Goal: Check status: Check status

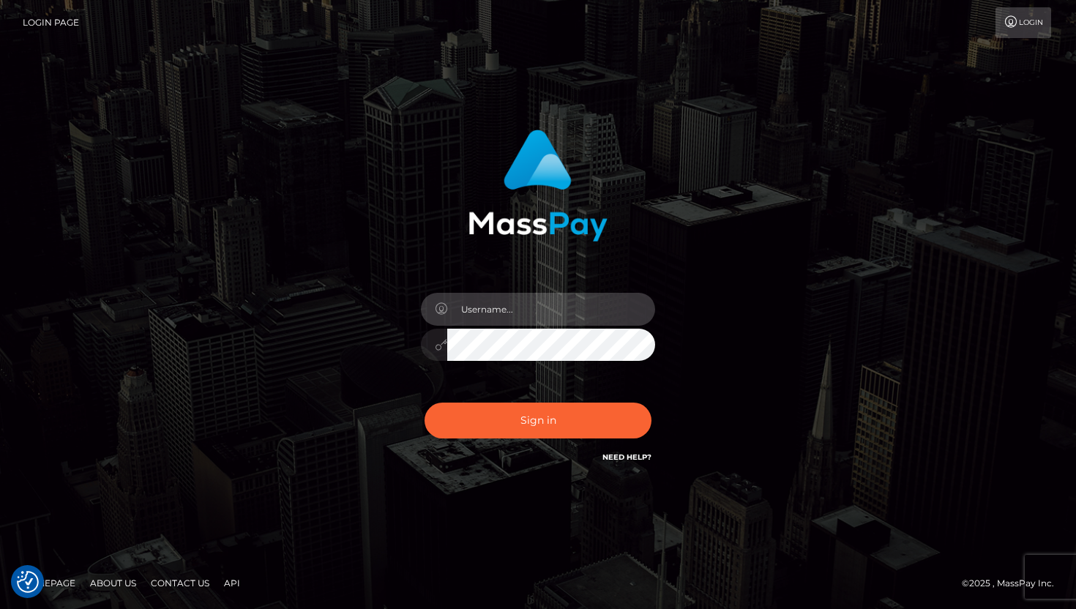
click at [518, 312] on input "text" at bounding box center [551, 309] width 208 height 33
click at [543, 310] on input "text" at bounding box center [551, 309] width 208 height 33
paste input "Maia"
type input "Maia"
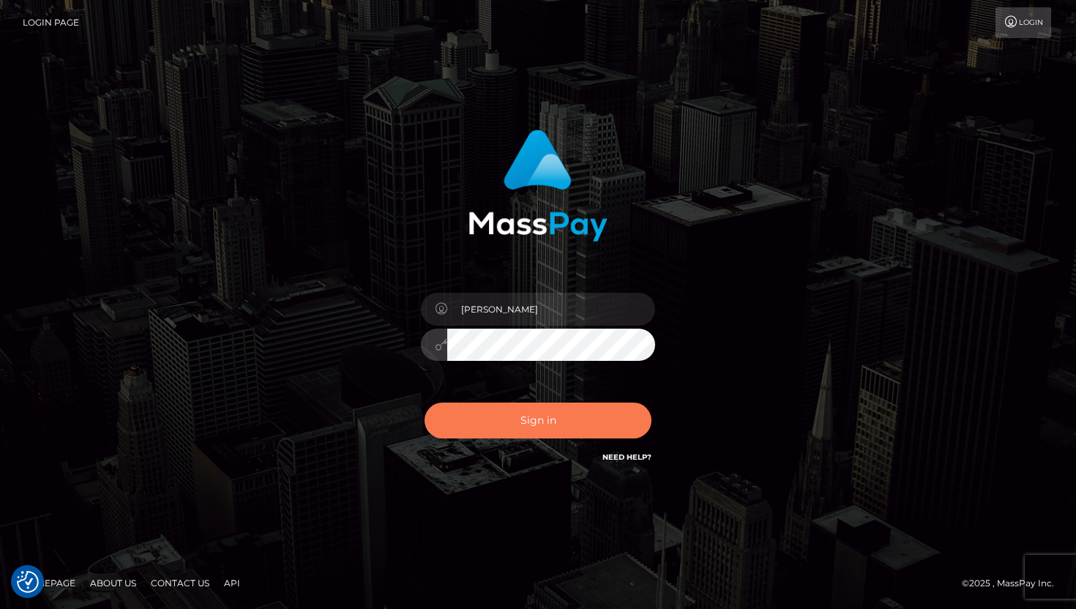
click at [469, 428] on button "Sign in" at bounding box center [538, 421] width 227 height 36
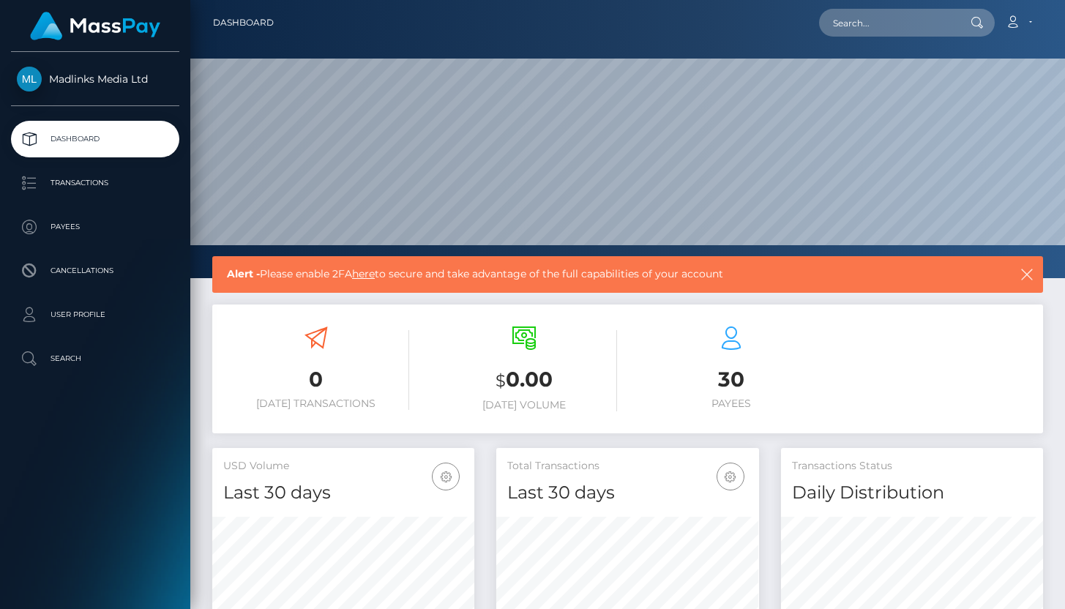
scroll to position [259, 262]
click at [119, 182] on p "Transactions" at bounding box center [95, 183] width 157 height 22
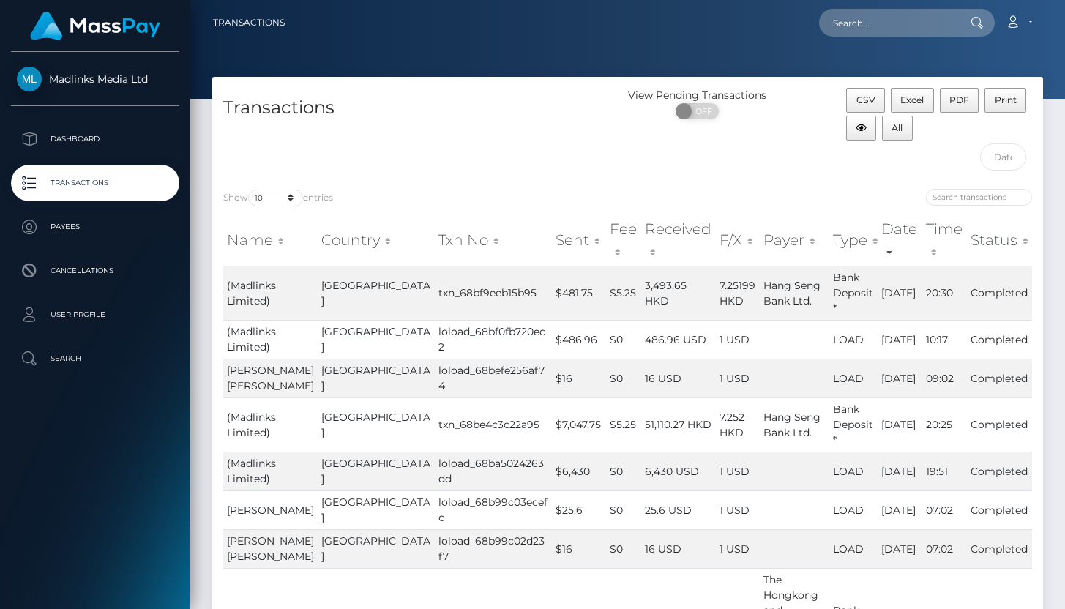
click at [66, 184] on p "Transactions" at bounding box center [95, 183] width 157 height 22
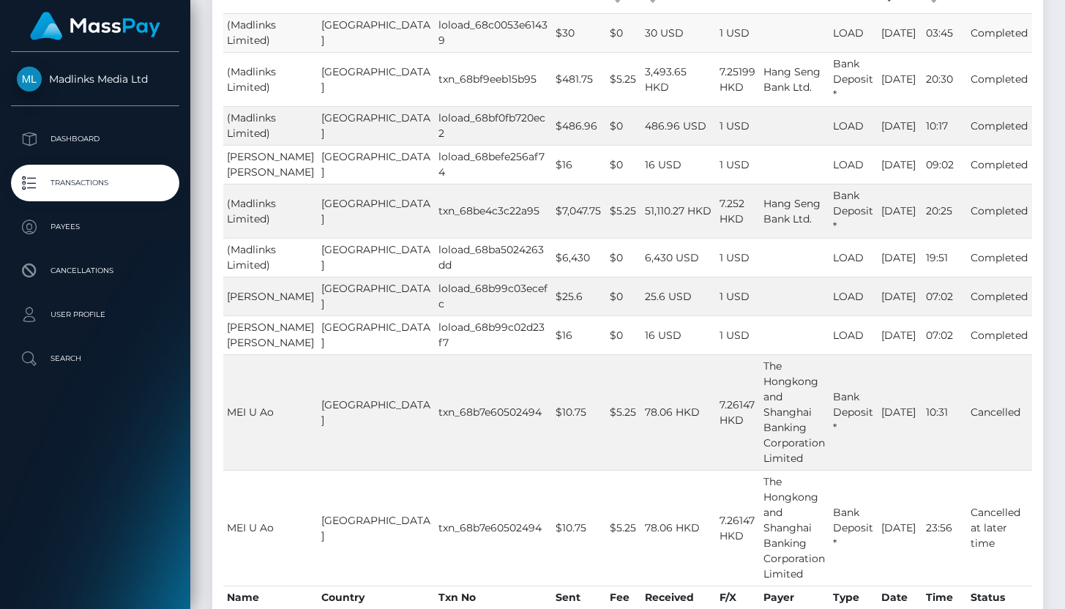
scroll to position [254, 0]
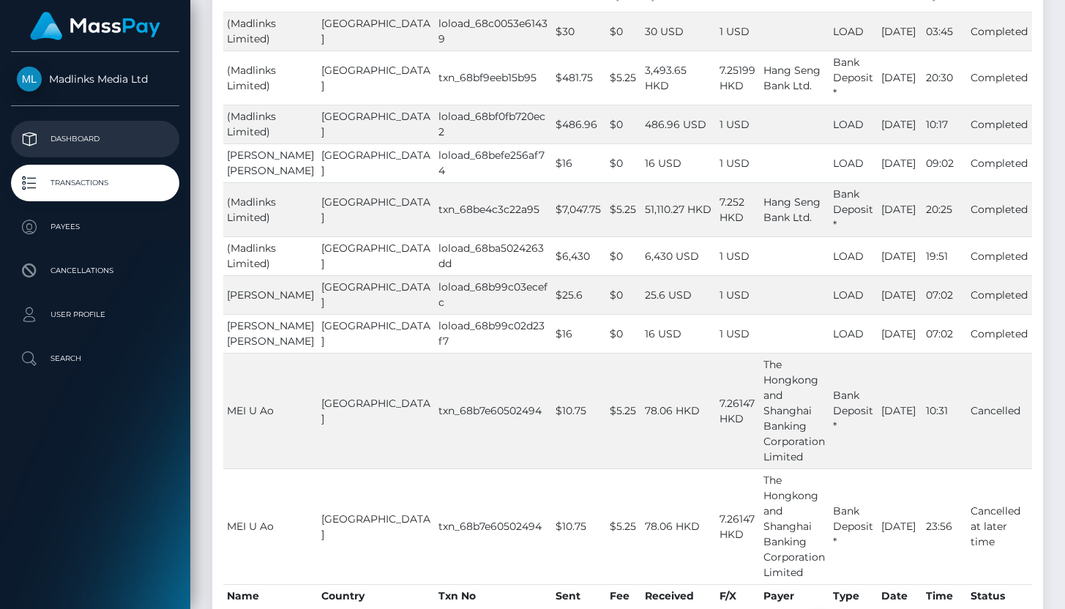
click at [75, 140] on p "Dashboard" at bounding box center [95, 139] width 157 height 22
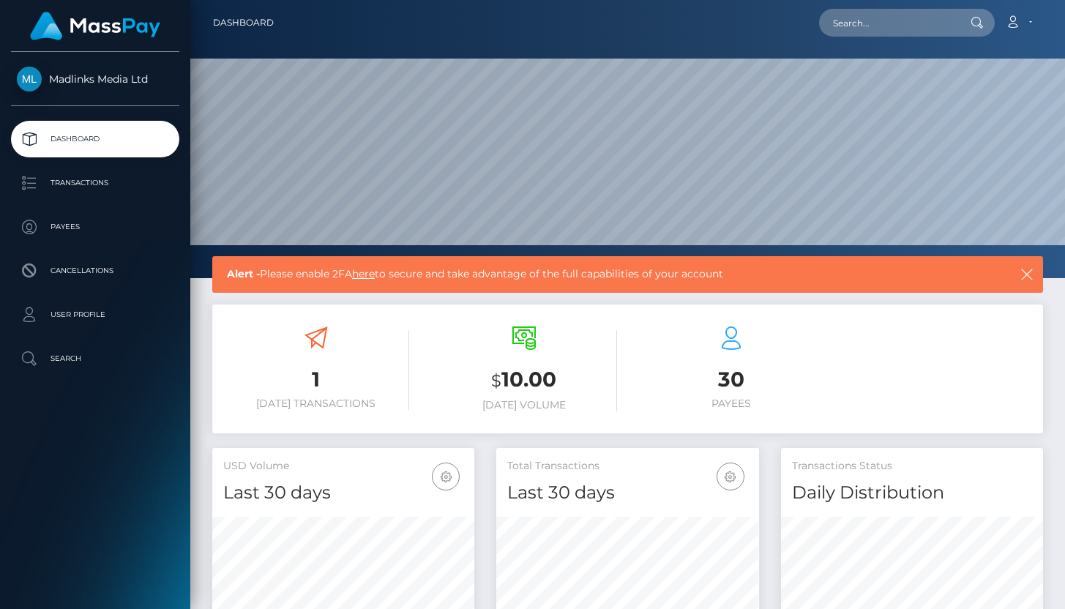
scroll to position [198, 0]
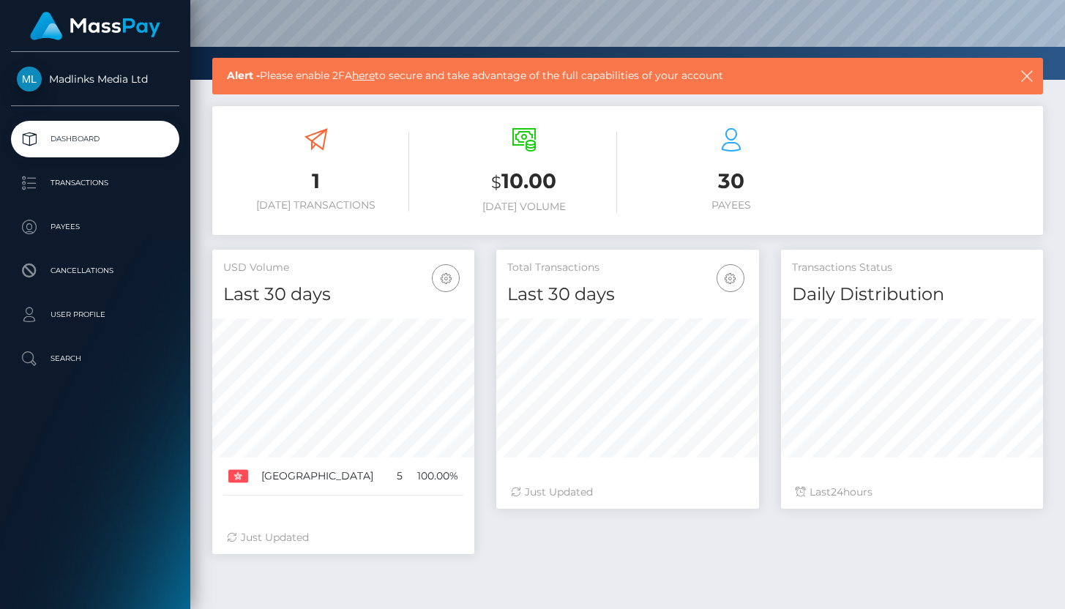
click at [317, 187] on h3 "1" at bounding box center [316, 181] width 186 height 29
click at [130, 184] on p "Transactions" at bounding box center [95, 183] width 157 height 22
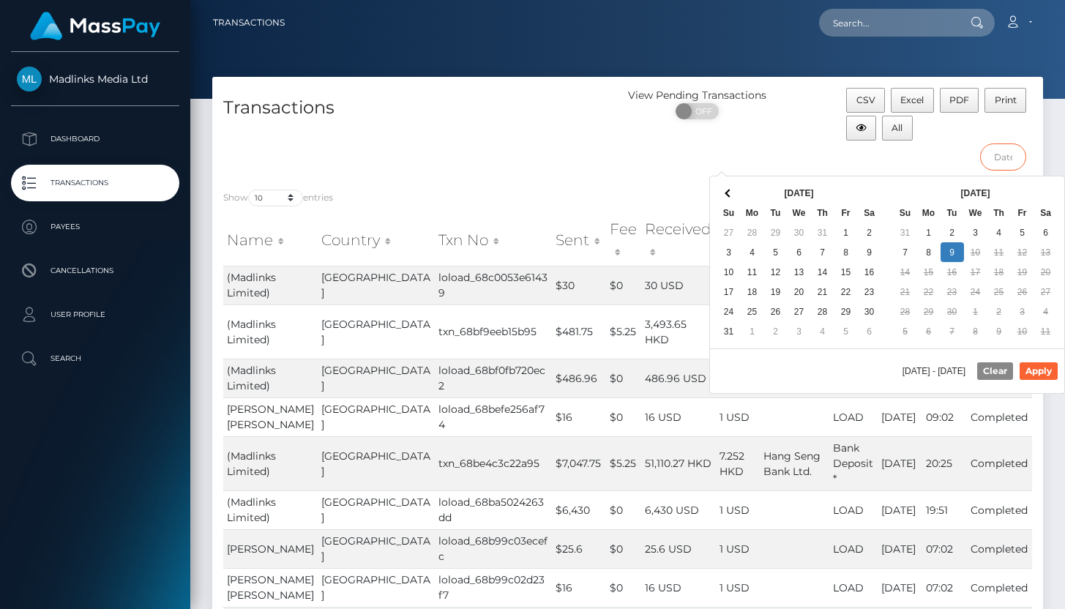
click at [1002, 167] on input "text" at bounding box center [1003, 157] width 46 height 27
click at [635, 193] on div at bounding box center [836, 199] width 416 height 21
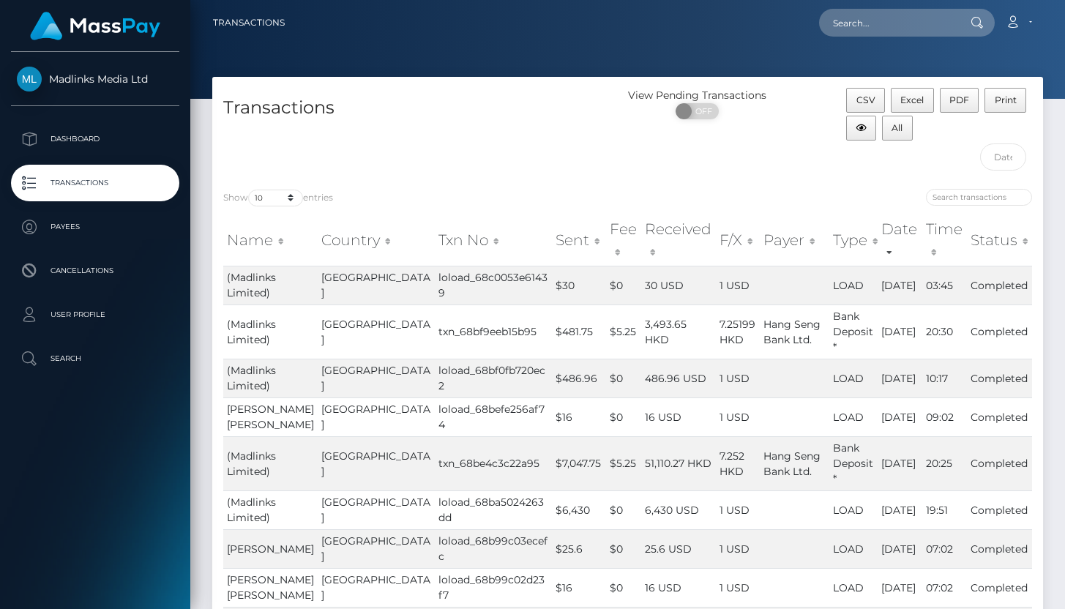
click at [760, 226] on th "Payer" at bounding box center [795, 241] width 70 height 52
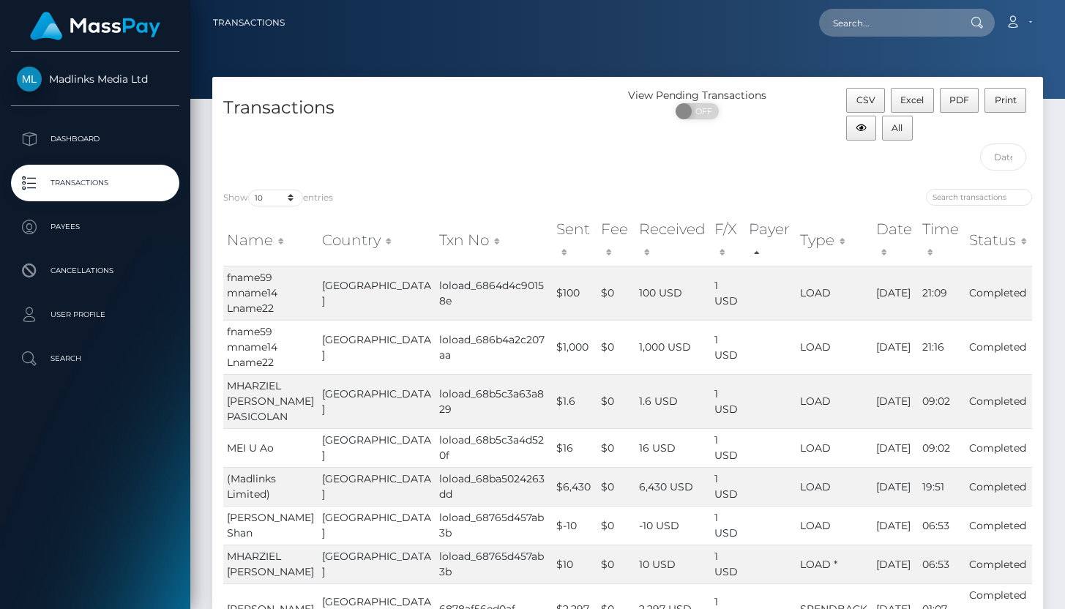
click at [745, 226] on th "Payer" at bounding box center [770, 241] width 51 height 52
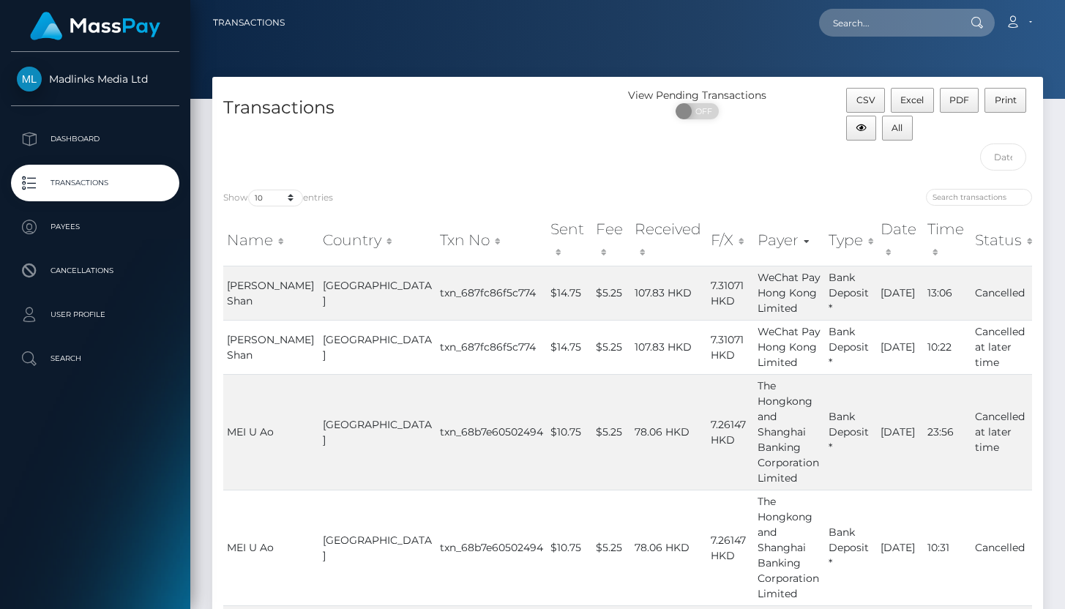
click at [247, 230] on th "Name" at bounding box center [271, 241] width 96 height 52
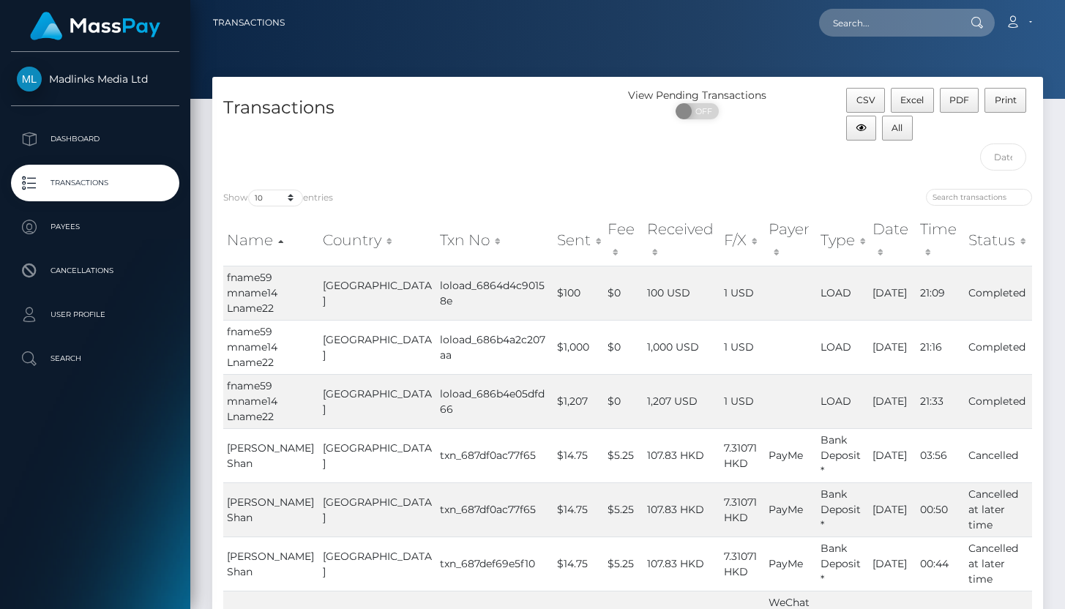
click at [247, 230] on th "Name" at bounding box center [271, 241] width 96 height 52
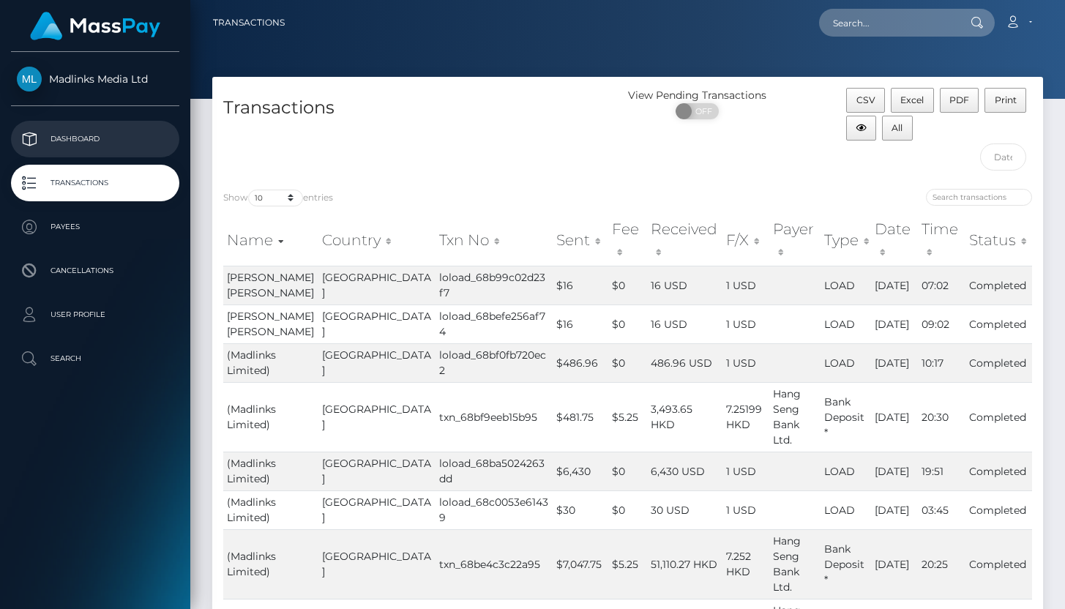
click at [91, 143] on p "Dashboard" at bounding box center [95, 139] width 157 height 22
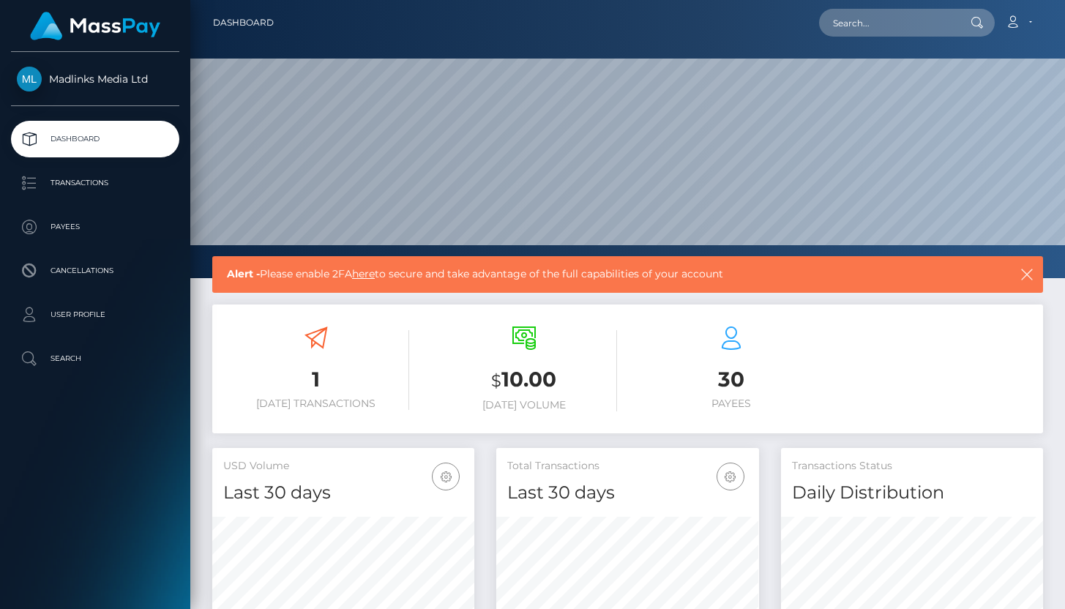
scroll to position [259, 262]
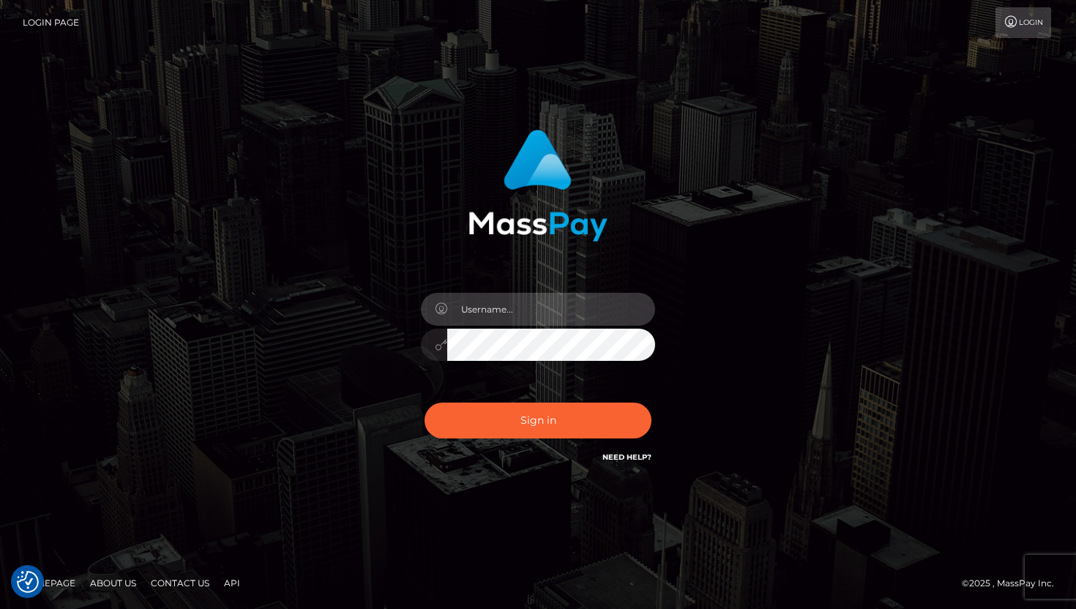
click at [523, 306] on input "text" at bounding box center [551, 309] width 208 height 33
paste input "Maia"
type input "Maia"
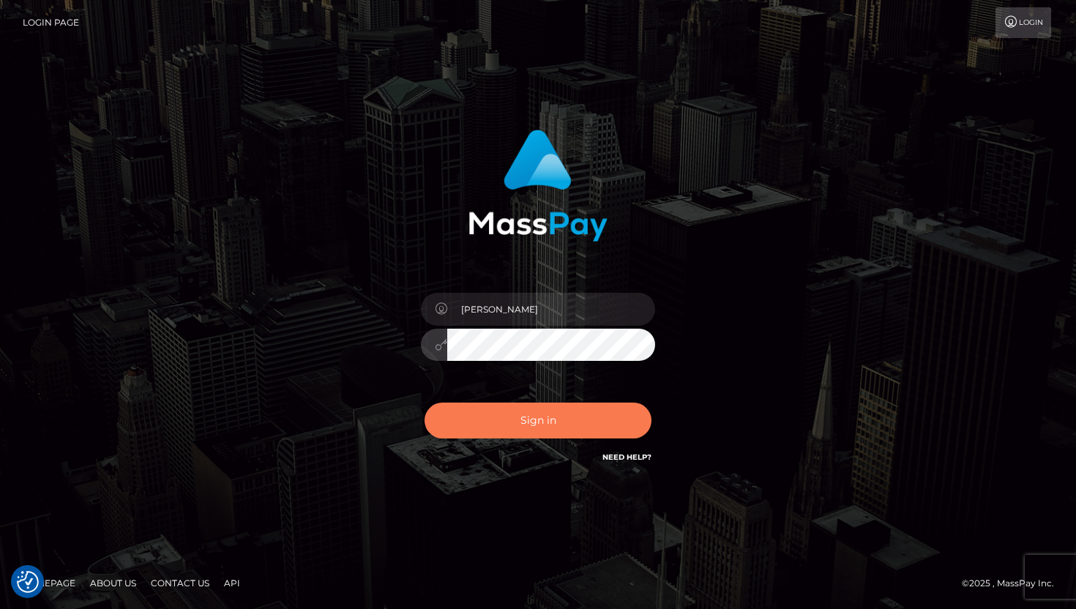
click at [469, 408] on button "Sign in" at bounding box center [538, 421] width 227 height 36
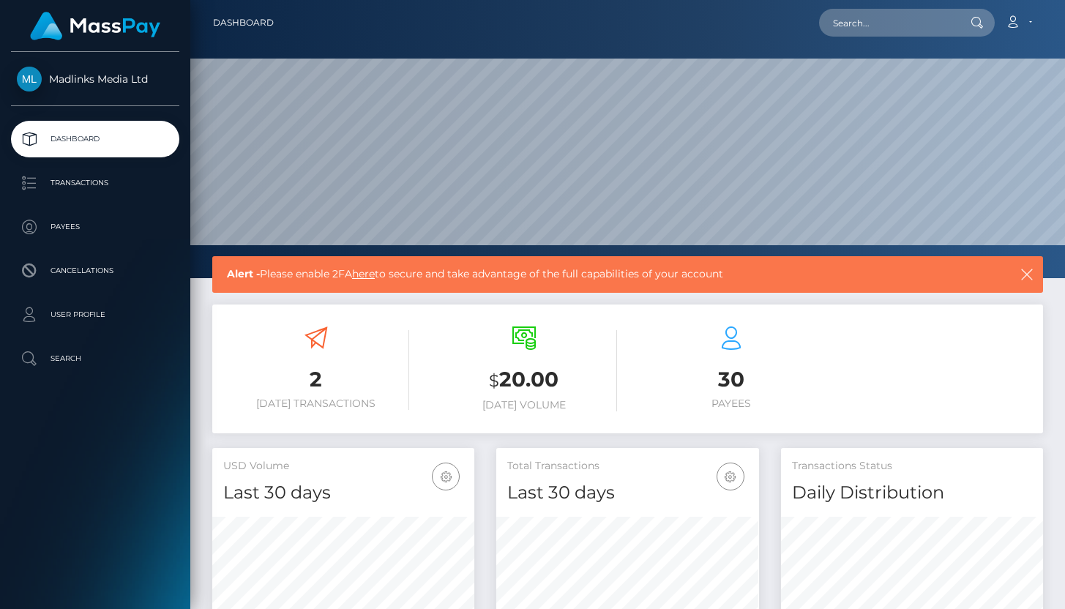
scroll to position [259, 262]
click at [89, 187] on p "Transactions" at bounding box center [95, 183] width 157 height 22
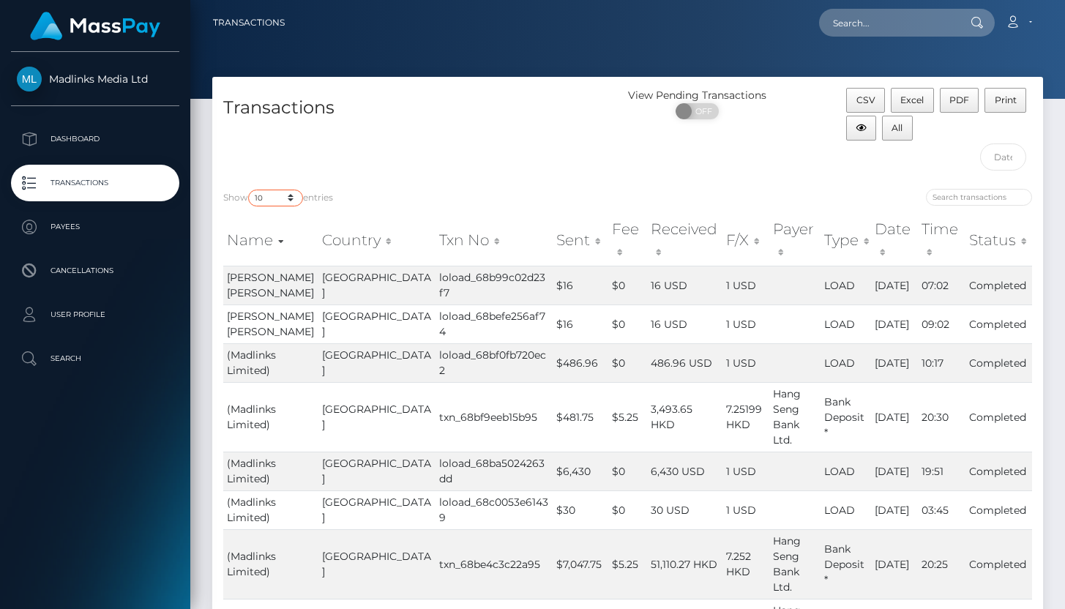
click at [274, 199] on select "10 25 50 100 250 500 1,000 3,500" at bounding box center [275, 198] width 55 height 17
select select "3500"
click at [250, 190] on select "10 25 50 100 250 500 1,000 3,500" at bounding box center [275, 198] width 55 height 17
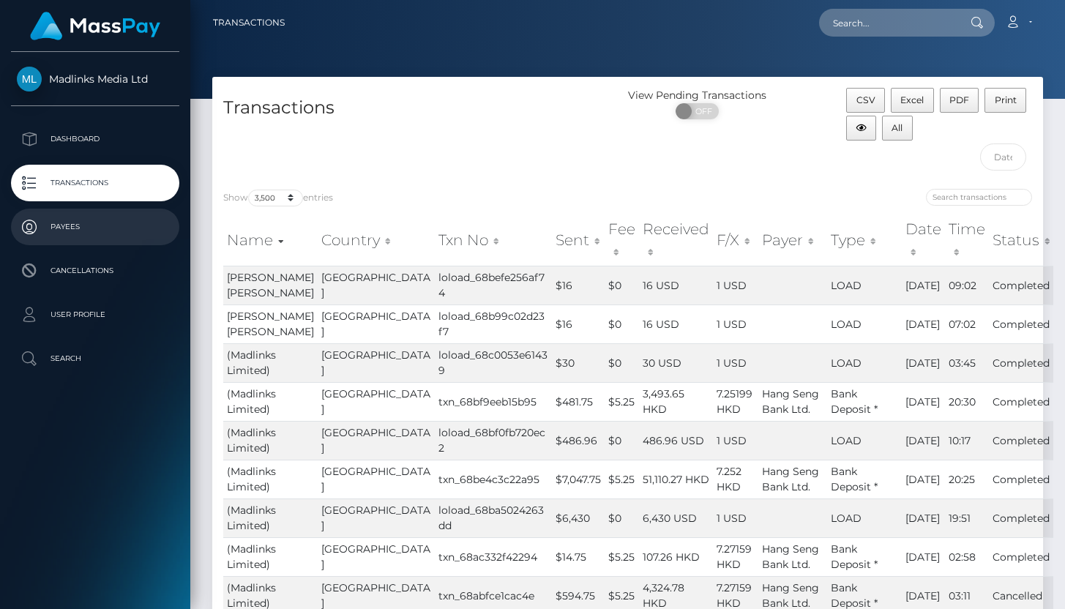
click at [92, 230] on p "Payees" at bounding box center [95, 227] width 157 height 22
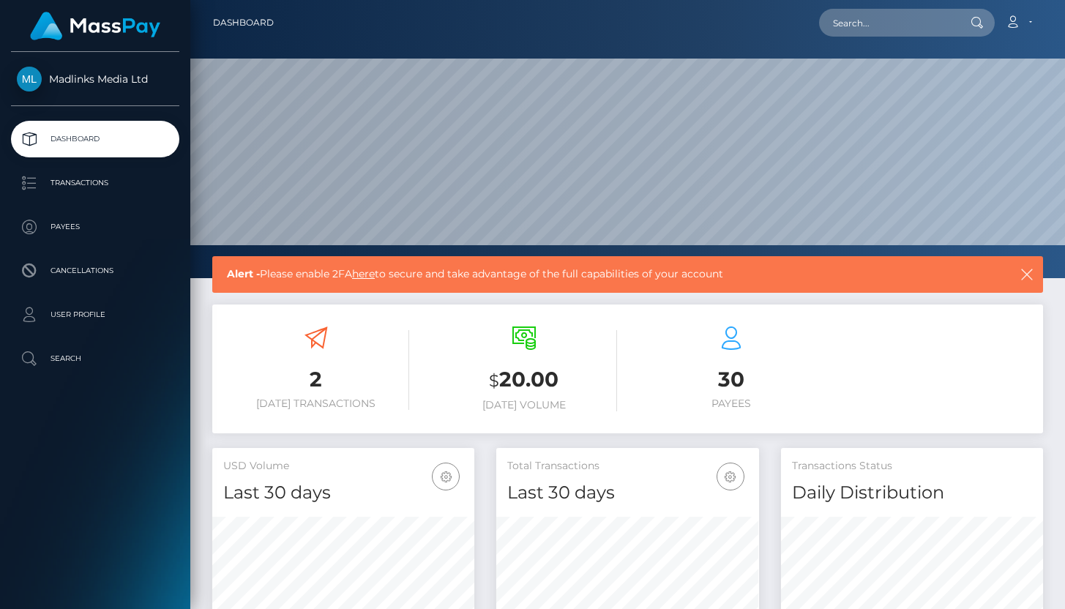
scroll to position [259, 262]
click at [297, 357] on div "2 Today Transactions" at bounding box center [316, 368] width 186 height 83
click at [573, 373] on h3 "$ 20.00" at bounding box center [524, 380] width 186 height 30
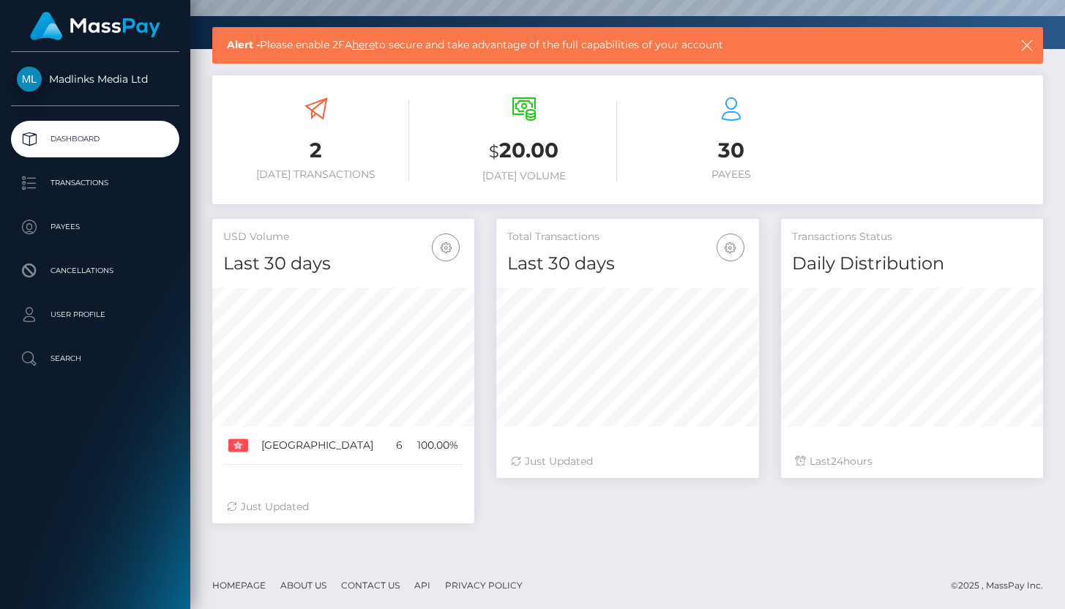
scroll to position [231, 0]
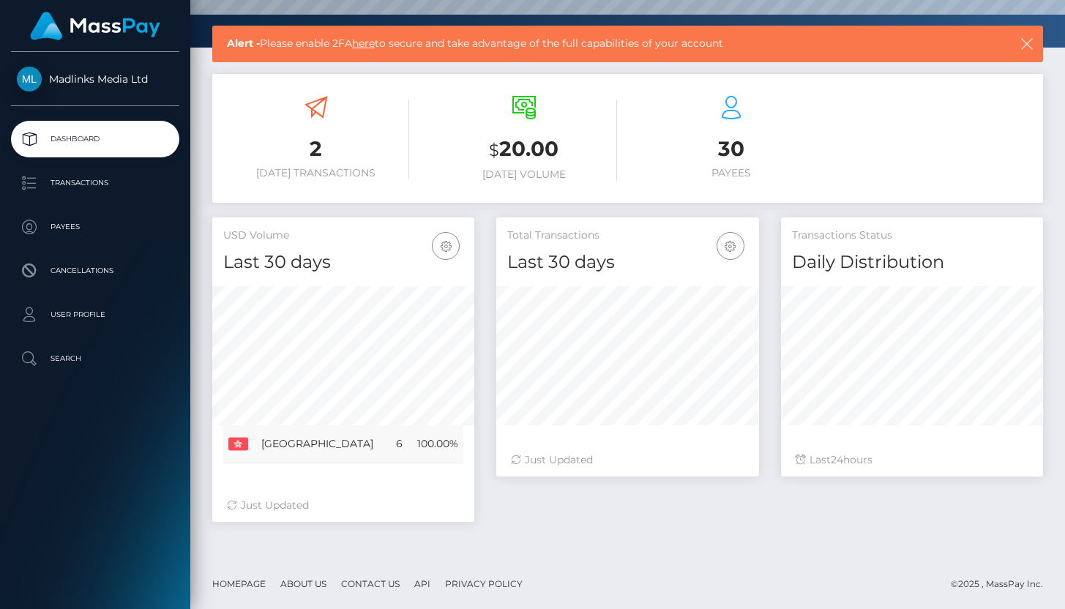
click at [240, 442] on img at bounding box center [238, 444] width 20 height 20
click at [324, 440] on td "Hong Kong" at bounding box center [322, 444] width 133 height 38
click at [105, 196] on link "Transactions" at bounding box center [95, 183] width 168 height 37
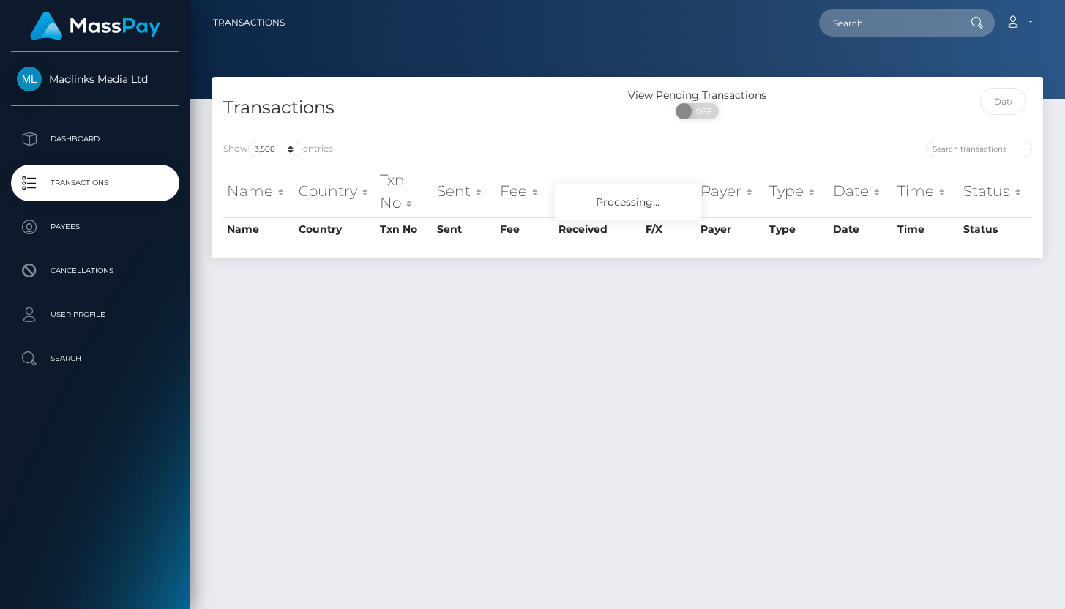
select select "3500"
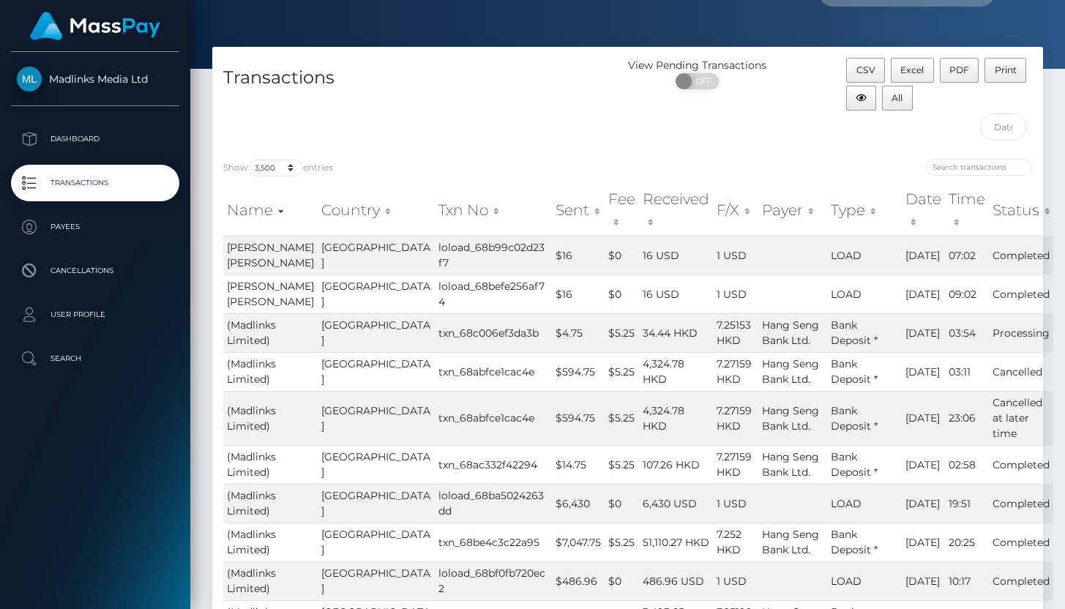
scroll to position [11, 0]
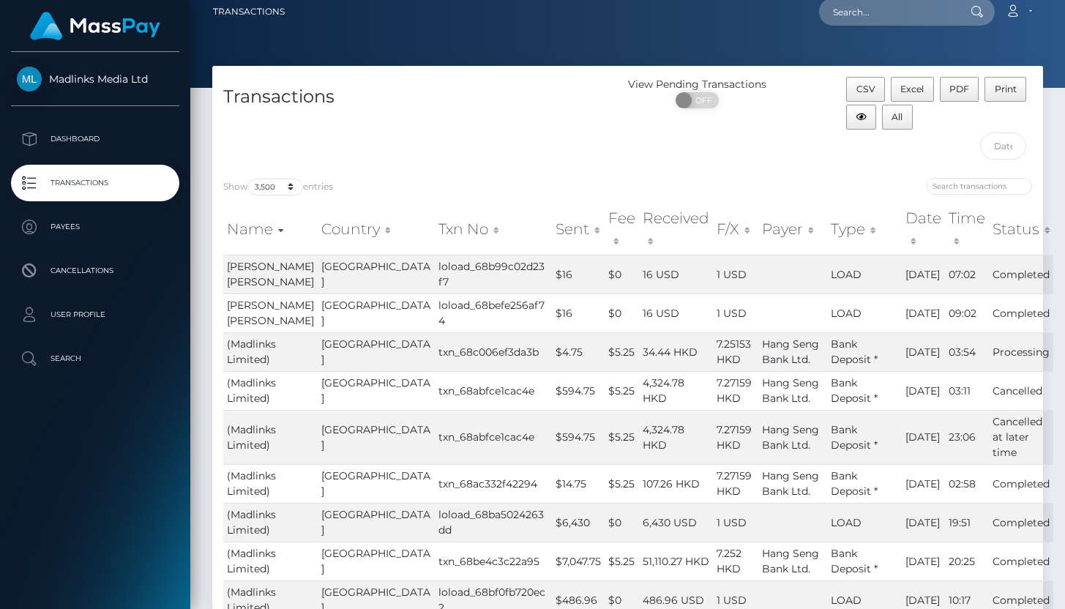
click at [989, 235] on th "Status" at bounding box center [1021, 230] width 64 height 52
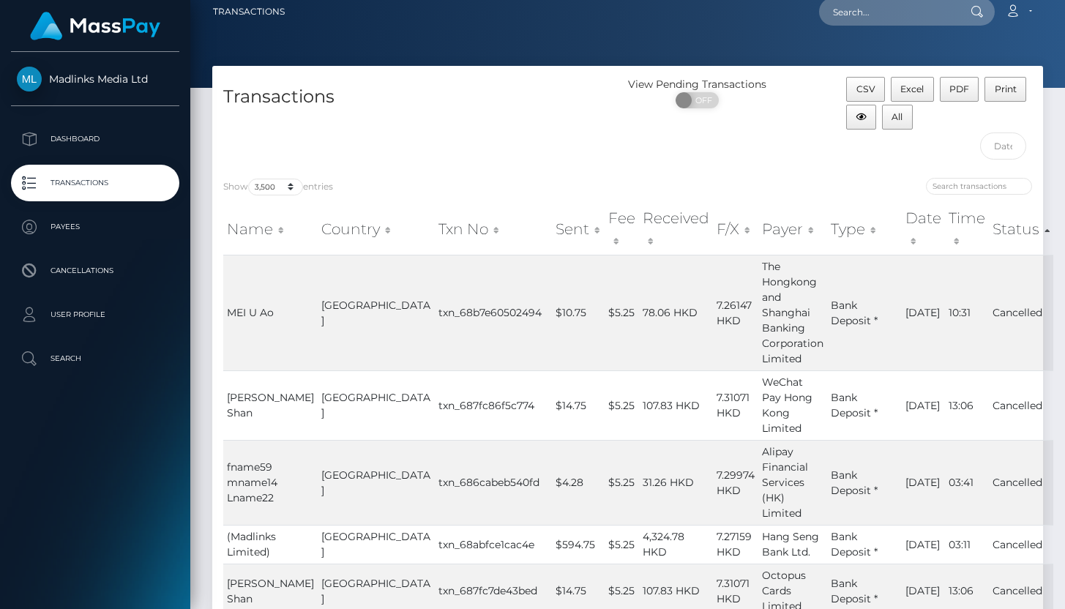
click at [989, 235] on th "Status" at bounding box center [1021, 230] width 64 height 52
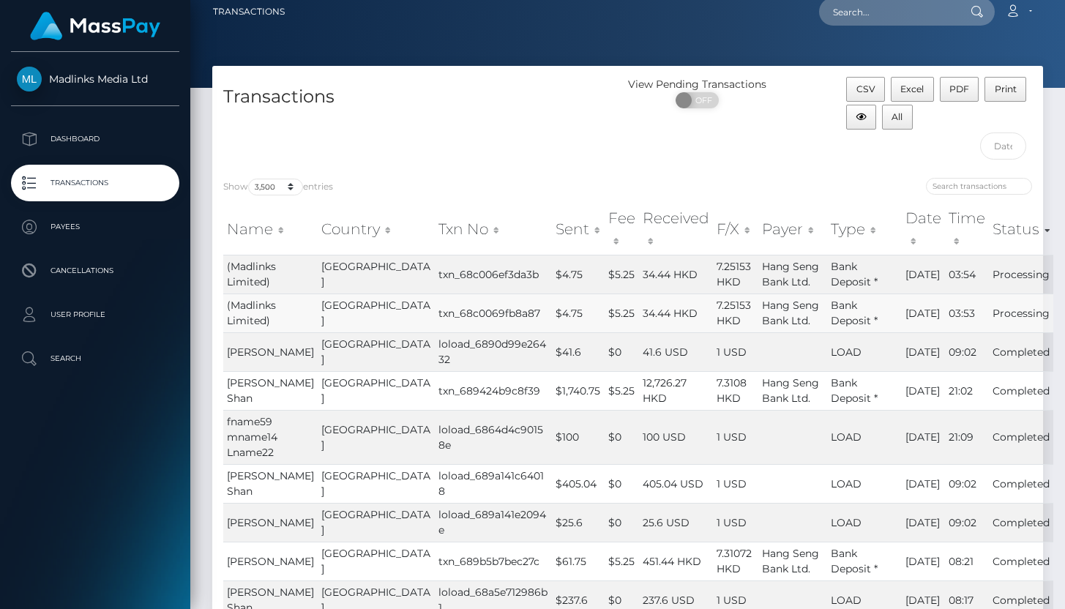
scroll to position [1, 0]
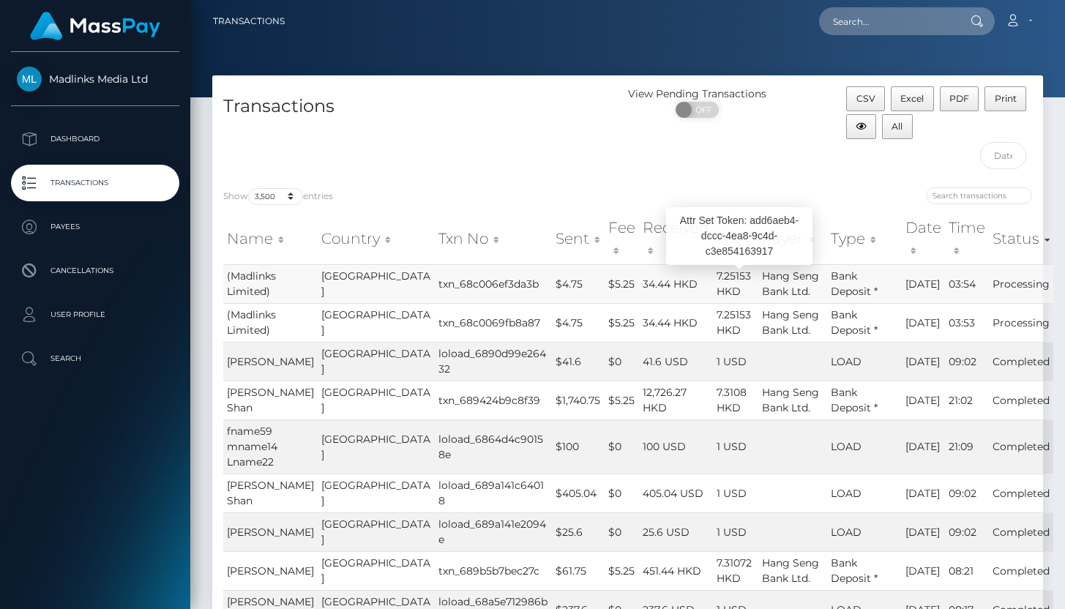
click at [762, 287] on span "Hang Seng Bank Ltd." at bounding box center [790, 283] width 57 height 29
click at [351, 286] on td "[GEOGRAPHIC_DATA]" at bounding box center [376, 283] width 117 height 39
click at [270, 287] on td "(Madlinks Limited)" at bounding box center [270, 283] width 94 height 39
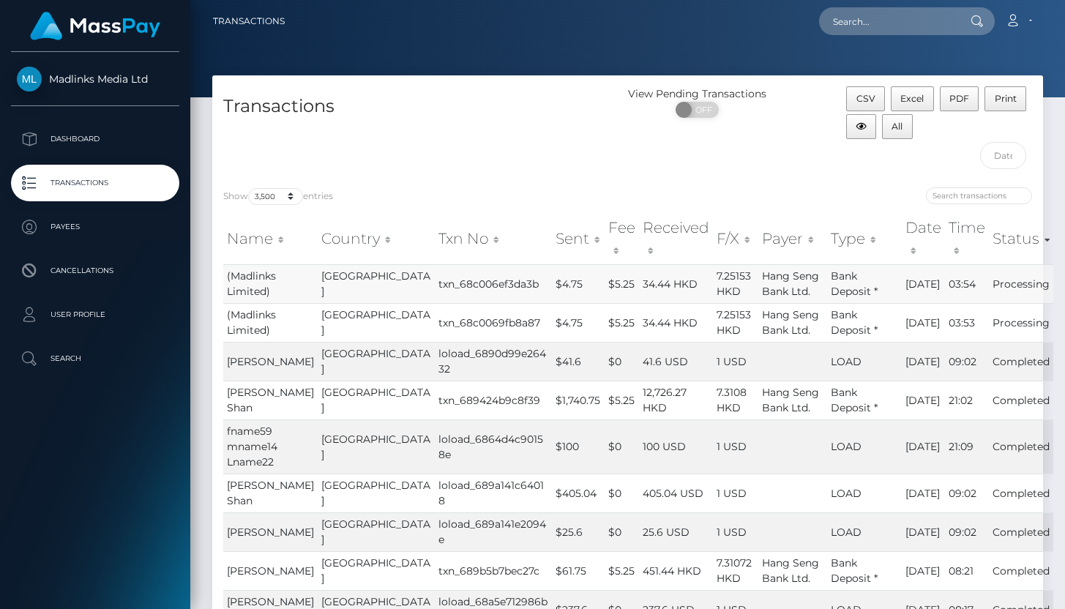
click at [270, 287] on td "(Madlinks Limited)" at bounding box center [270, 283] width 94 height 39
click at [994, 283] on td "Processing" at bounding box center [1021, 283] width 64 height 39
click at [945, 284] on td "03:54" at bounding box center [967, 283] width 44 height 39
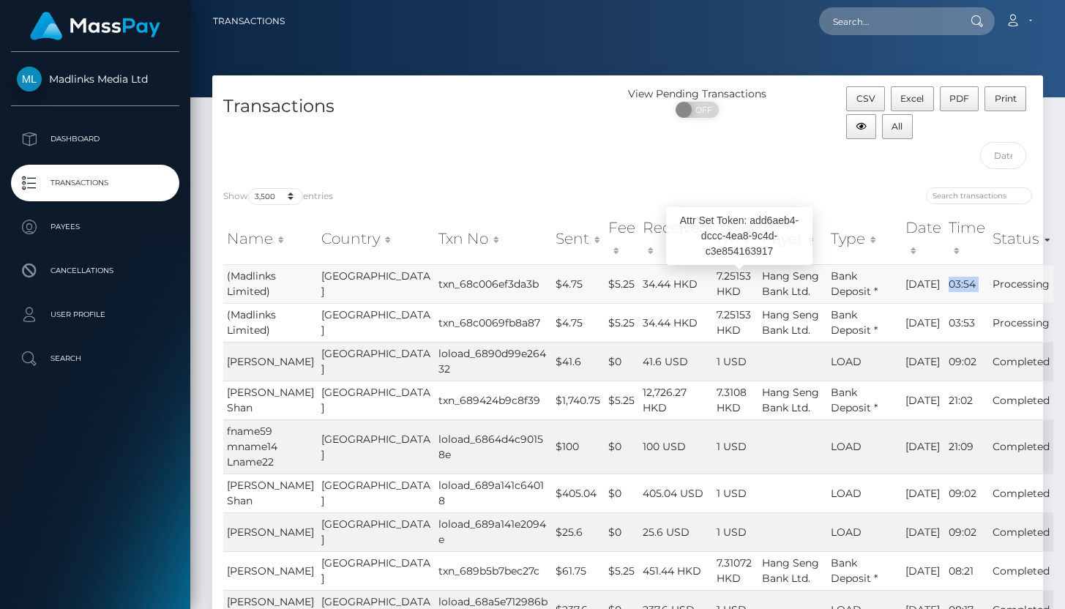
click at [765, 275] on span "Hang Seng Bank Ltd." at bounding box center [790, 283] width 57 height 29
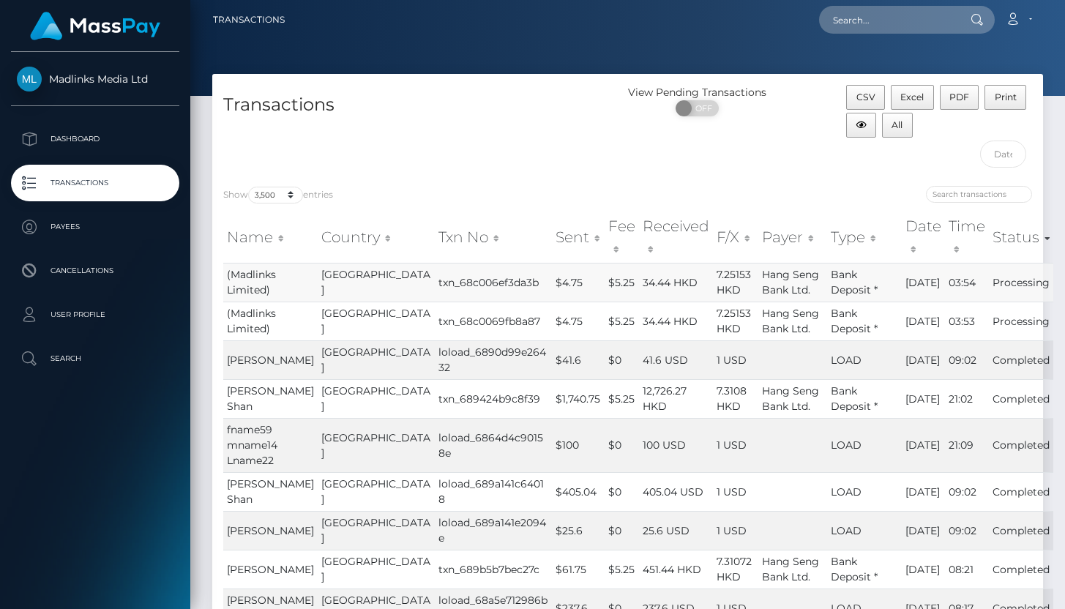
scroll to position [0, 0]
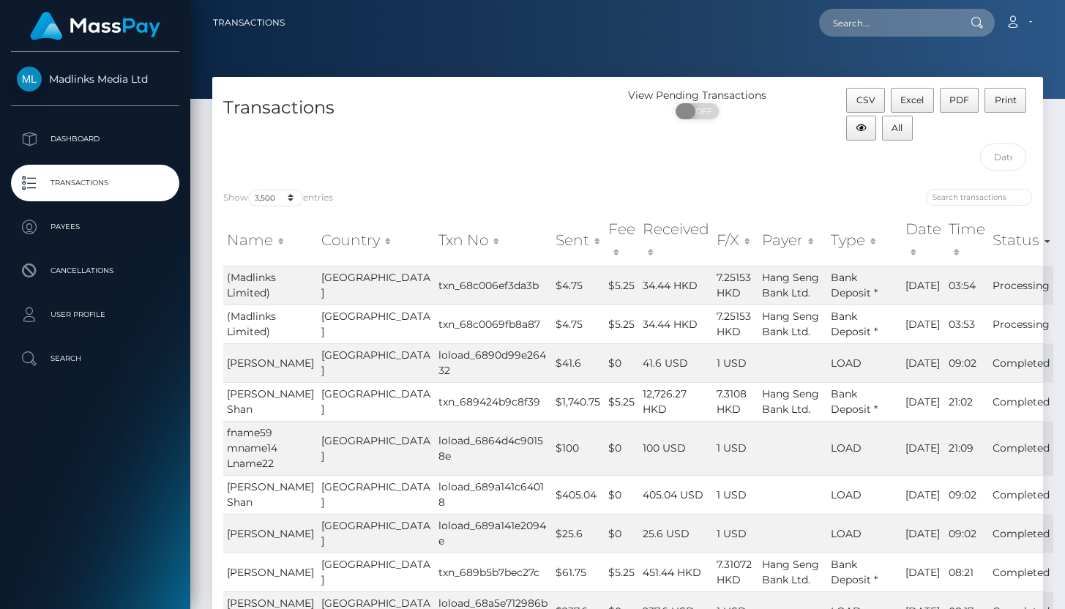
click at [696, 119] on span "OFF" at bounding box center [702, 111] width 37 height 16
checkbox input "true"
click at [699, 165] on div "View Pending Transactions ON OFF" at bounding box center [732, 133] width 208 height 90
click at [762, 294] on span "Hang Seng Bank Ltd." at bounding box center [790, 285] width 57 height 29
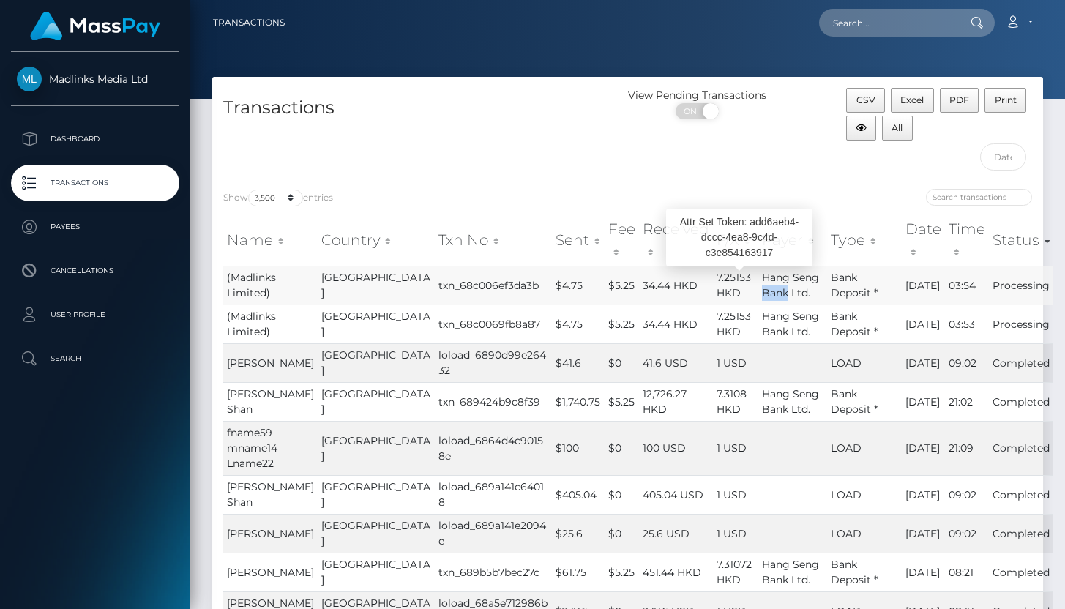
click at [762, 294] on span "Hang Seng Bank Ltd." at bounding box center [790, 285] width 57 height 29
click at [771, 220] on th "Payer" at bounding box center [793, 241] width 69 height 52
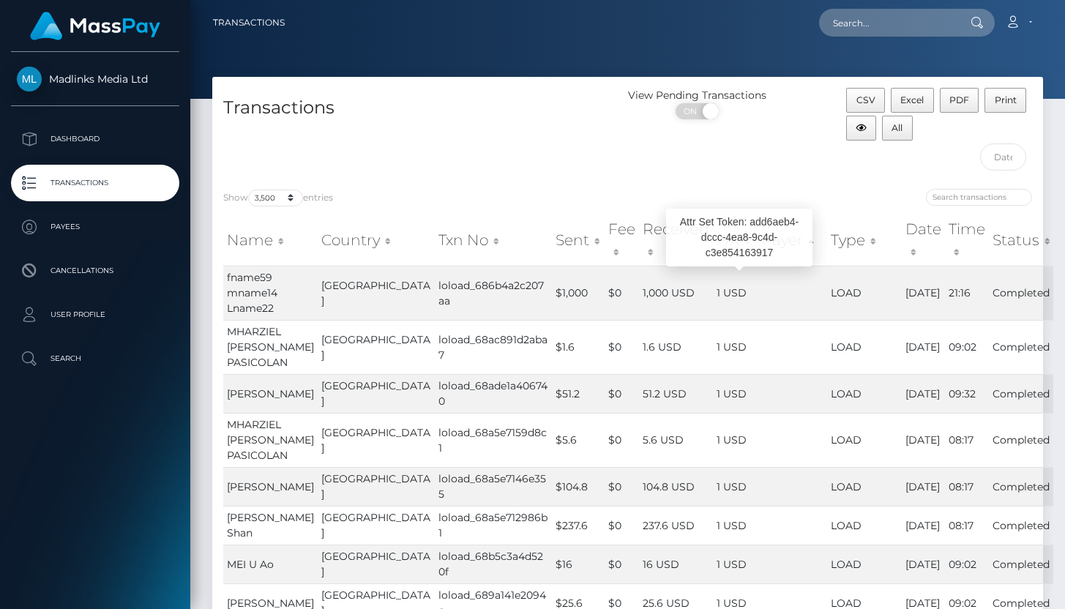
click at [759, 278] on td at bounding box center [793, 293] width 69 height 54
click at [799, 163] on div "View Pending Transactions ON OFF" at bounding box center [732, 133] width 208 height 90
click at [989, 237] on th "Status" at bounding box center [1021, 241] width 64 height 52
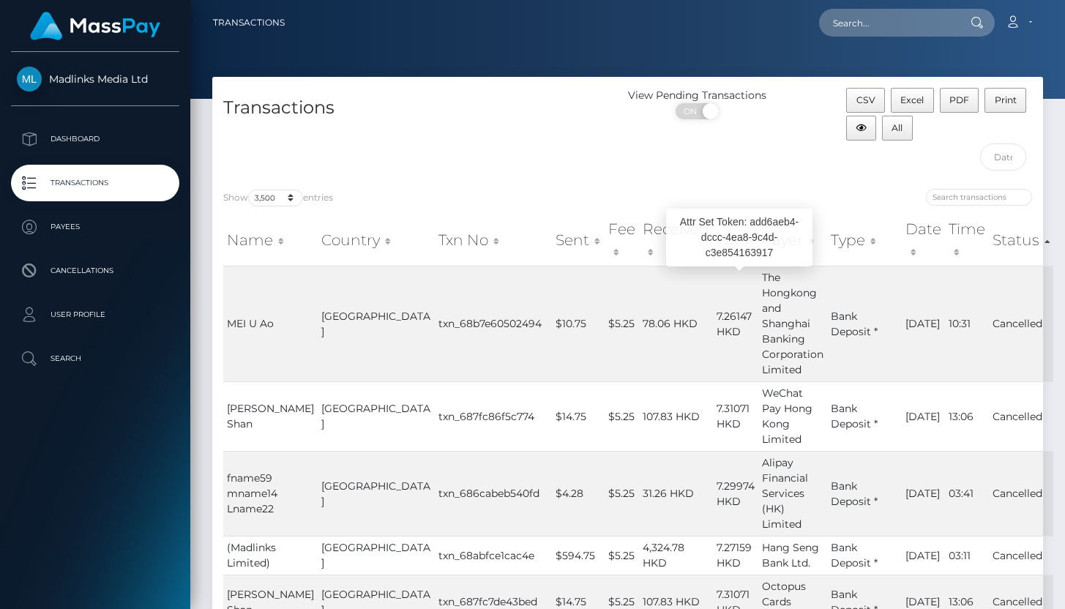
click at [989, 237] on th "Status" at bounding box center [1021, 241] width 64 height 52
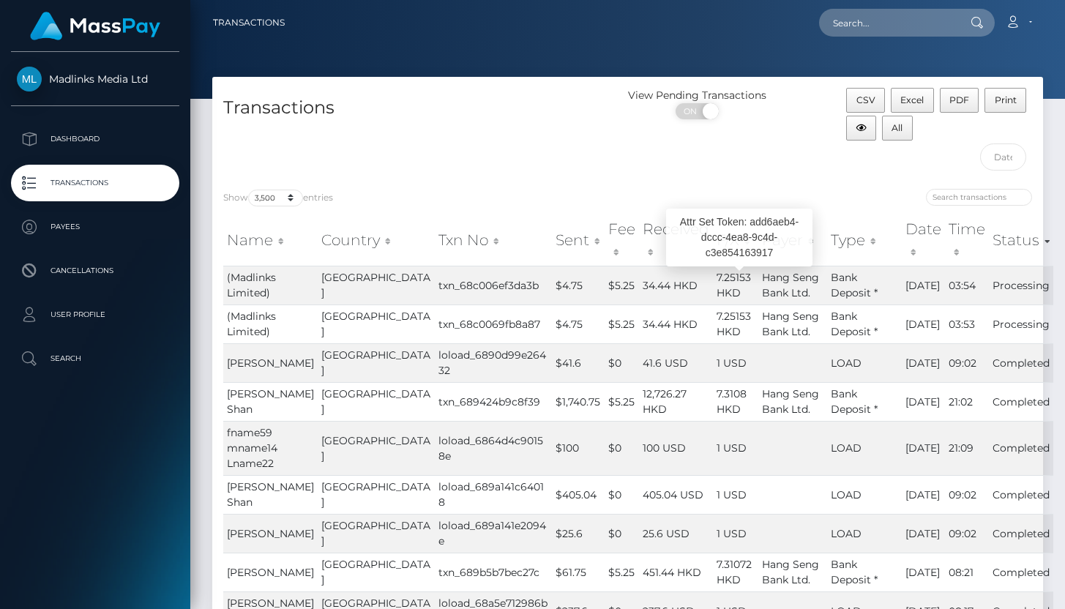
click at [77, 225] on p "Payees" at bounding box center [95, 227] width 157 height 22
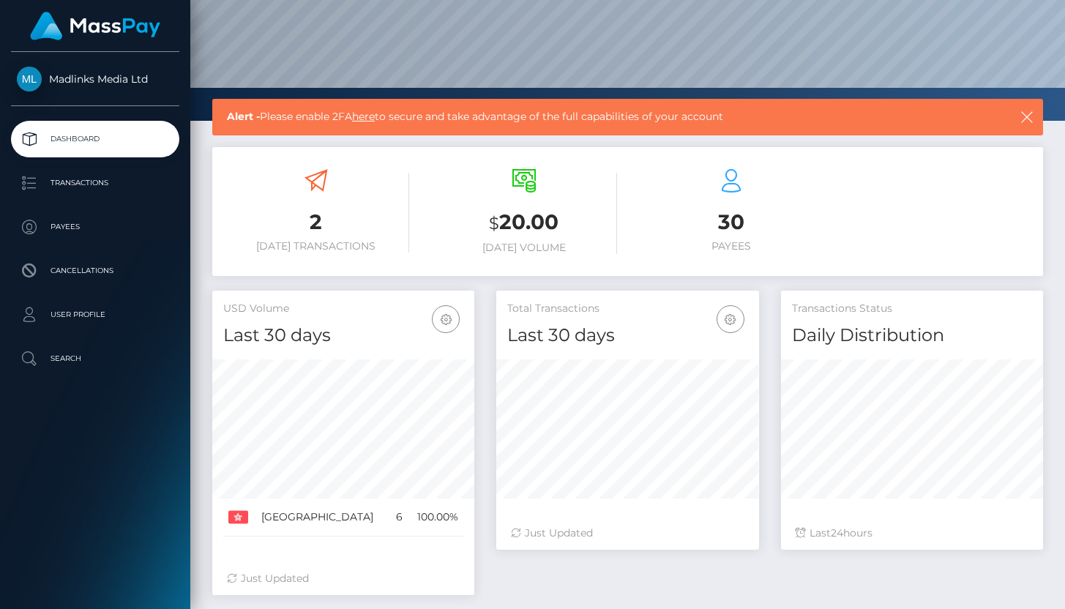
scroll to position [231, 0]
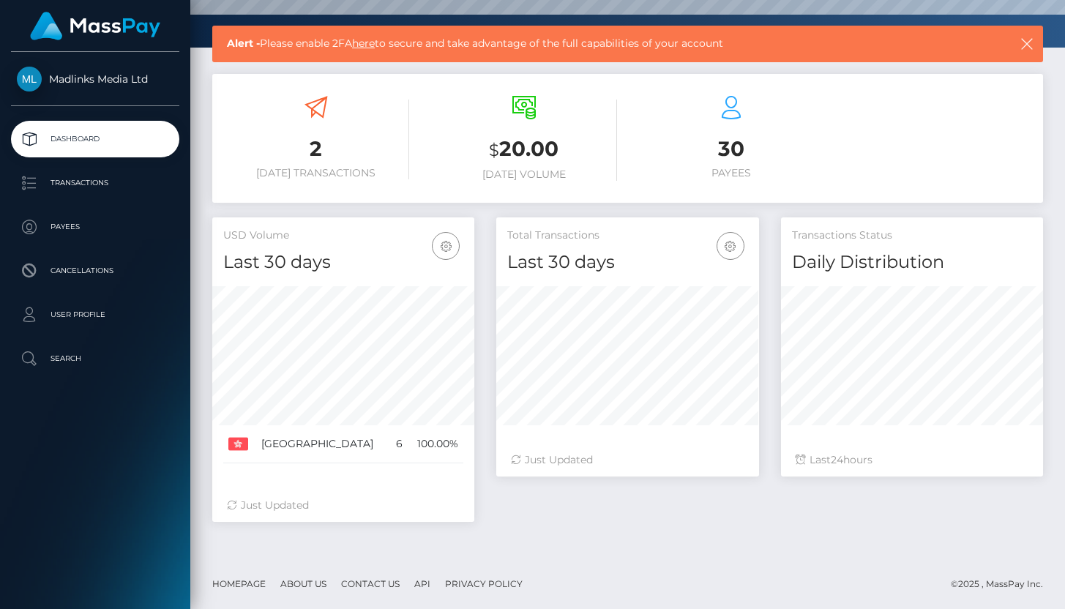
click at [543, 149] on h3 "$ 20.00" at bounding box center [524, 150] width 186 height 30
click at [349, 160] on h3 "2" at bounding box center [316, 149] width 186 height 29
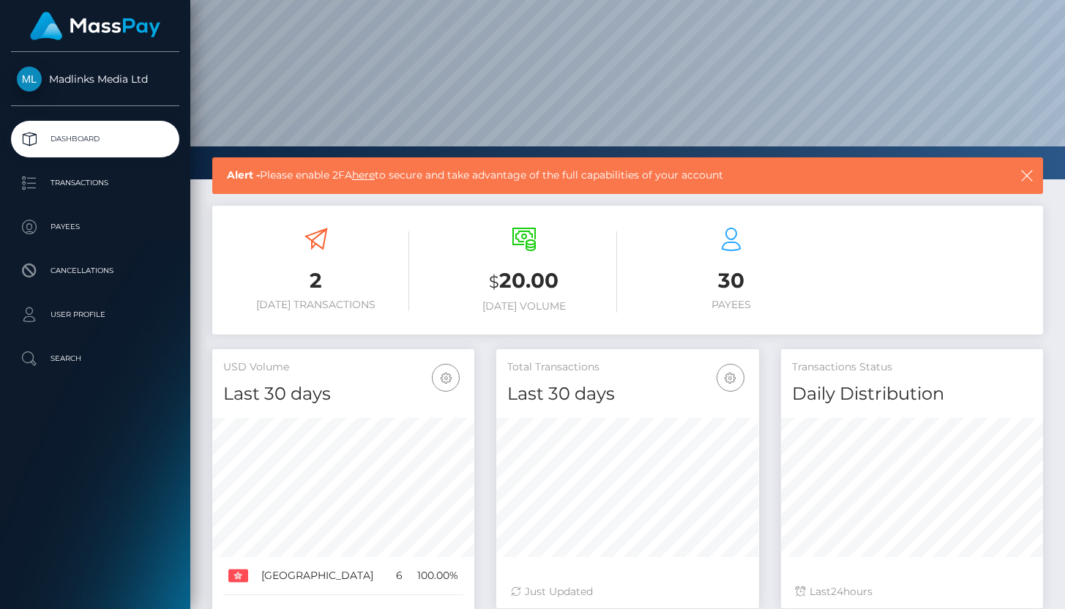
scroll to position [0, 0]
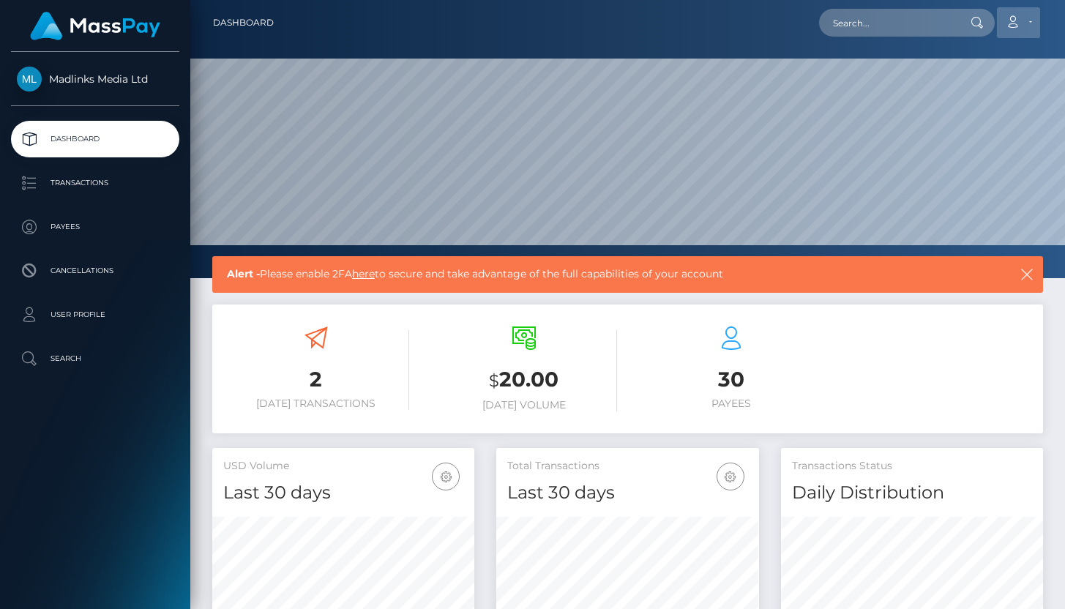
click at [1022, 18] on link "Account" at bounding box center [1018, 22] width 43 height 31
click at [77, 185] on p "Transactions" at bounding box center [95, 183] width 157 height 22
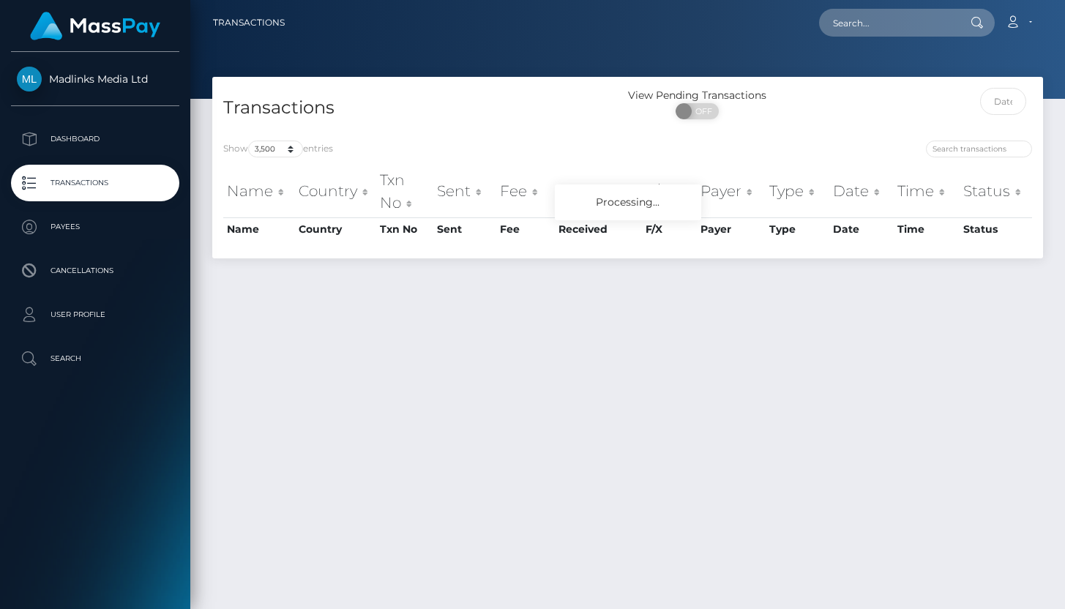
select select "3500"
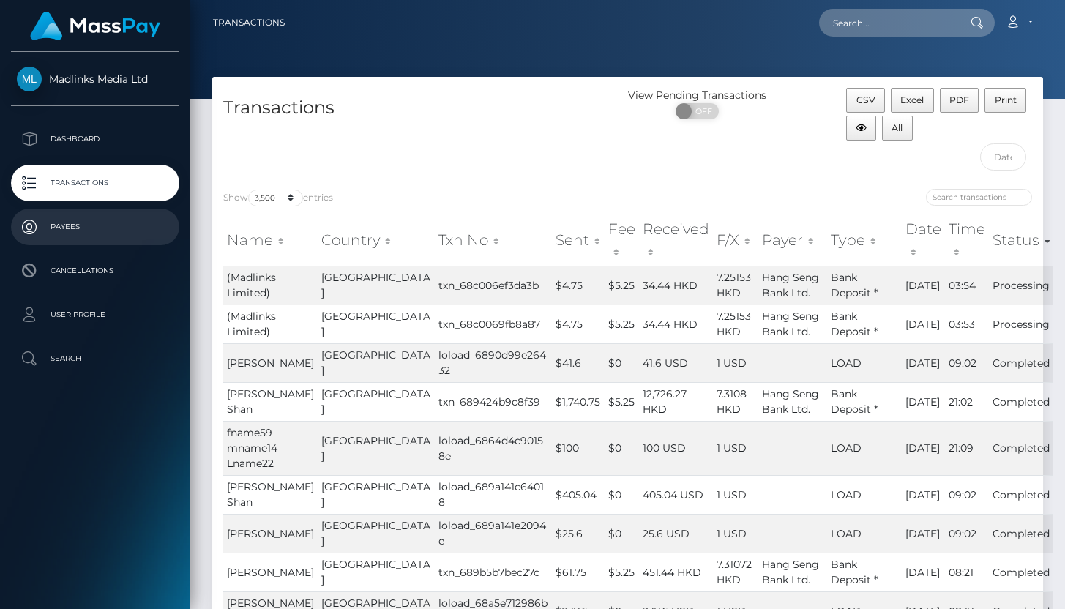
click at [94, 223] on p "Payees" at bounding box center [95, 227] width 157 height 22
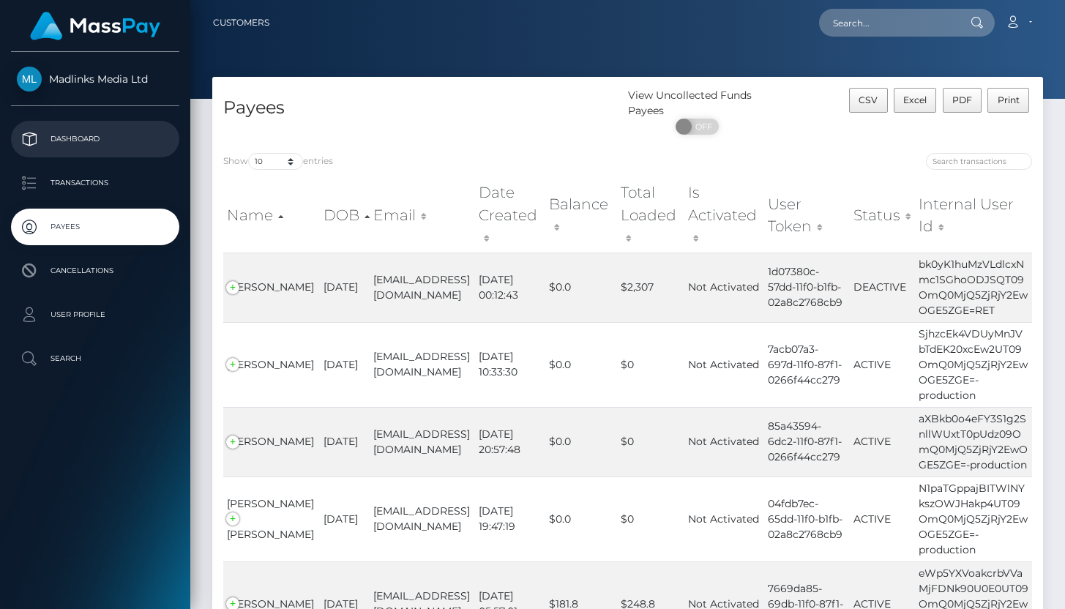
click at [39, 138] on p "Dashboard" at bounding box center [95, 139] width 157 height 22
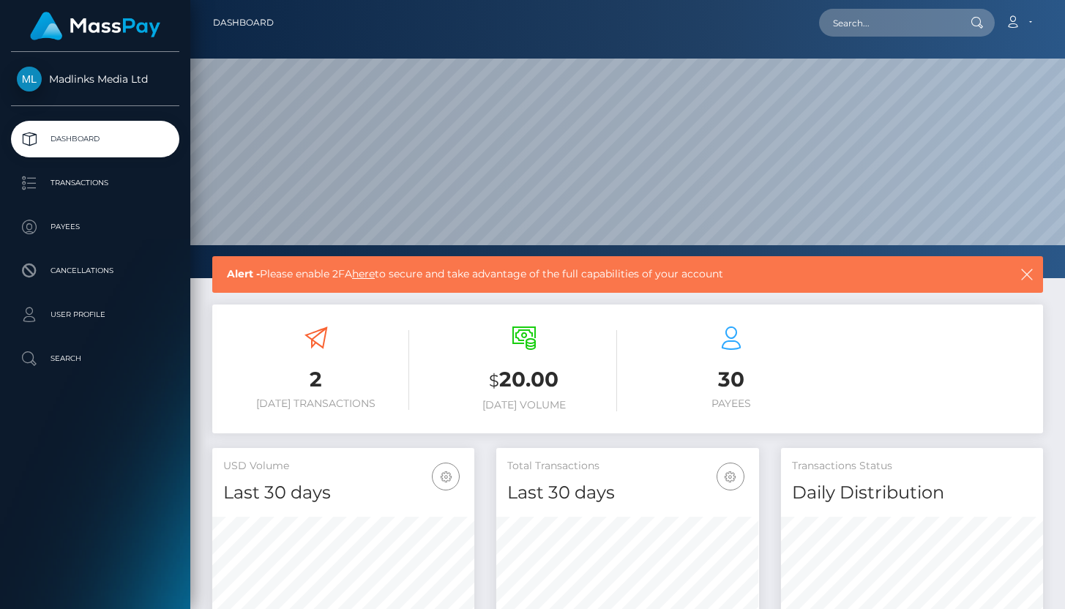
scroll to position [259, 262]
click at [1030, 276] on icon "button" at bounding box center [1027, 274] width 15 height 15
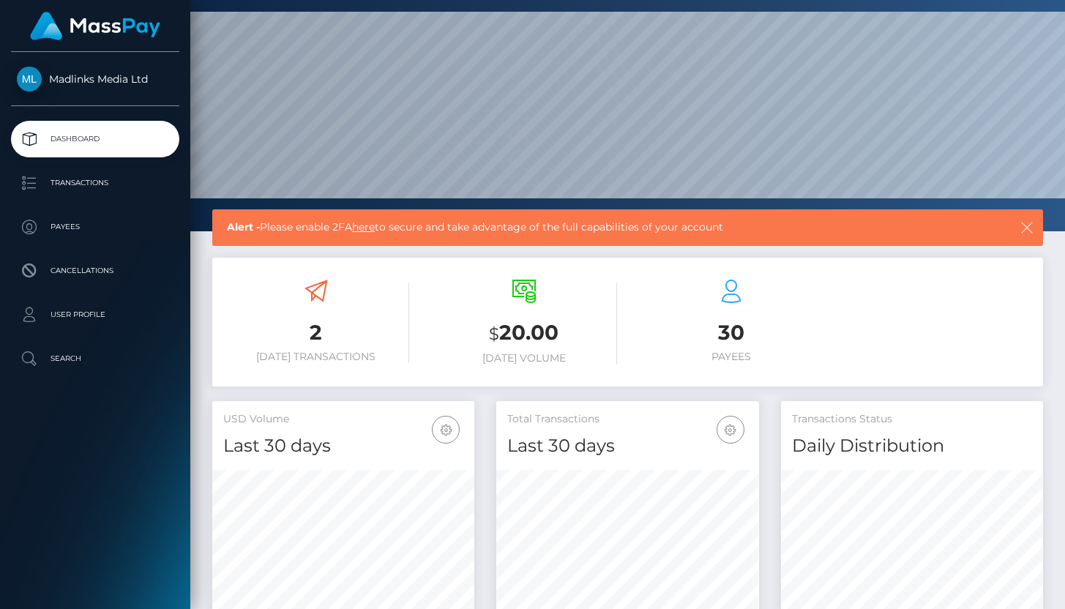
scroll to position [231, 0]
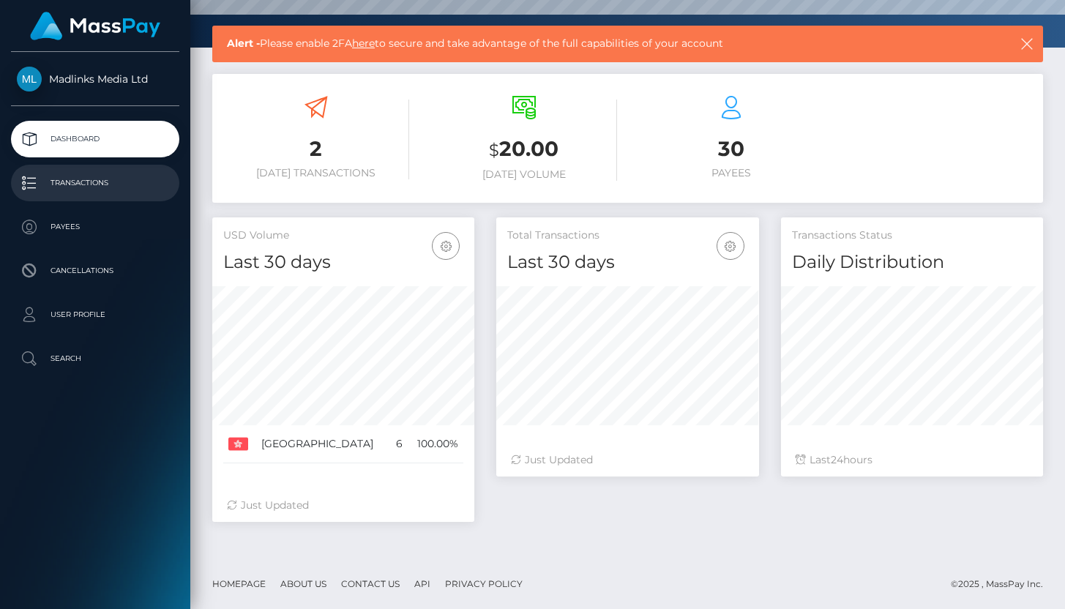
click at [125, 181] on p "Transactions" at bounding box center [95, 183] width 157 height 22
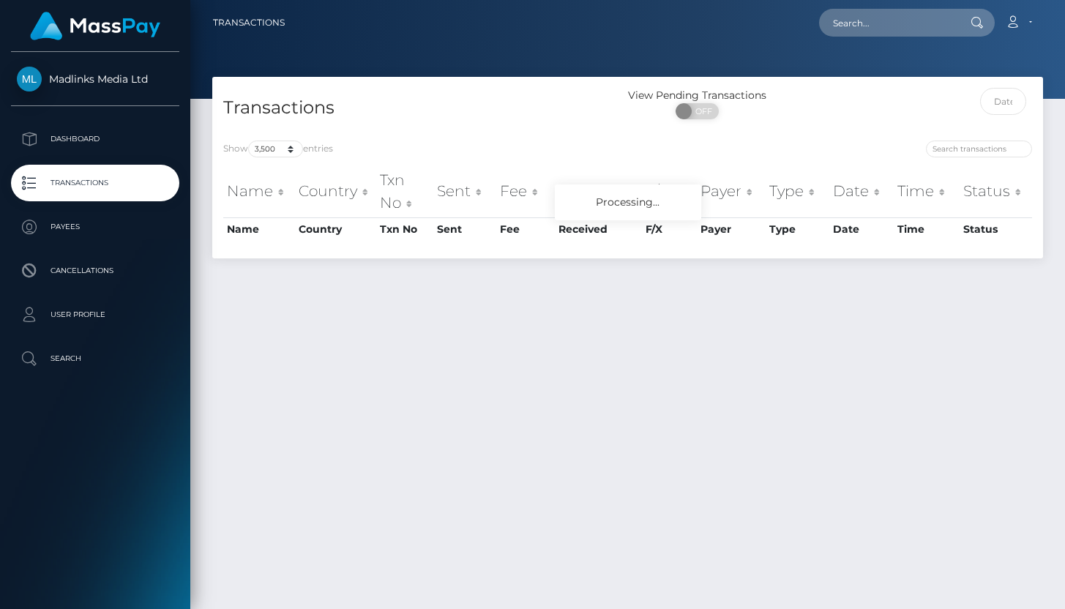
select select "3500"
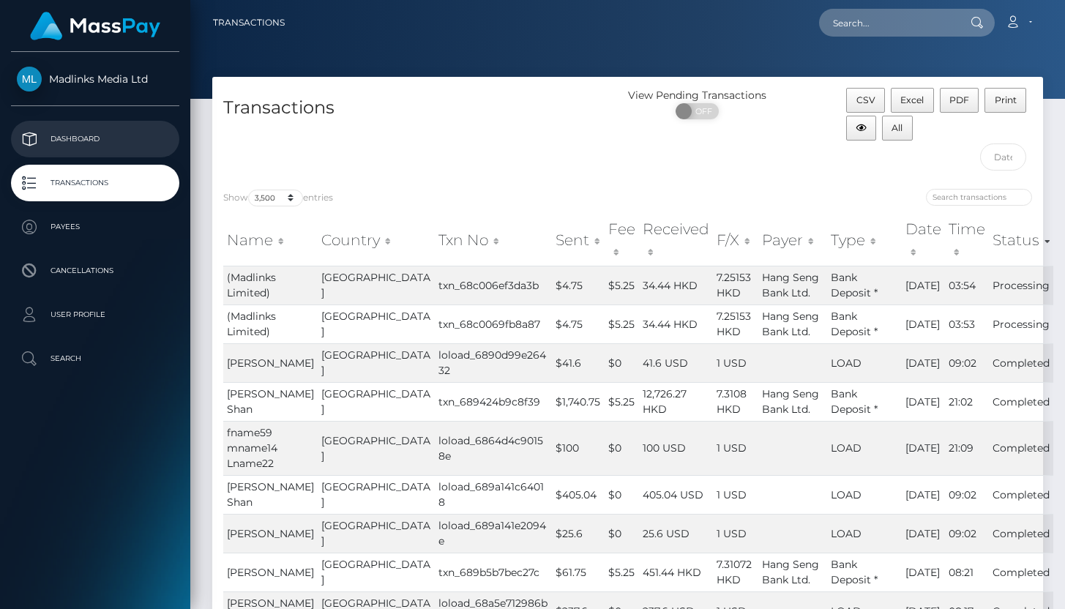
click at [100, 135] on p "Dashboard" at bounding box center [95, 139] width 157 height 22
